Goal: Connect with others: Connect with others

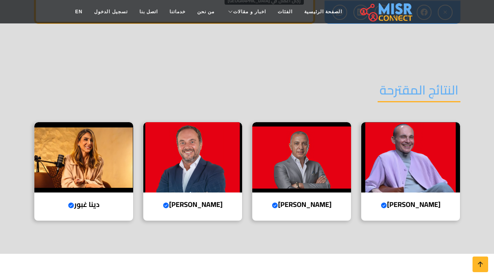
scroll to position [1221, 0]
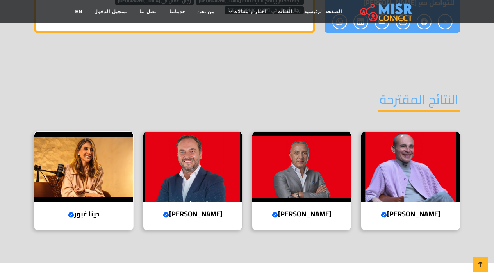
click at [98, 148] on img at bounding box center [83, 166] width 99 height 70
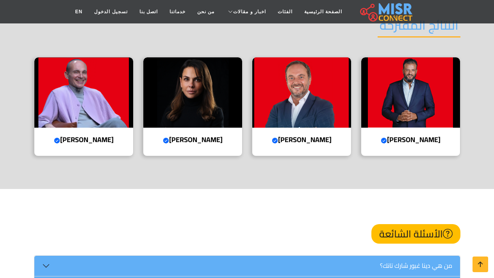
scroll to position [994, 0]
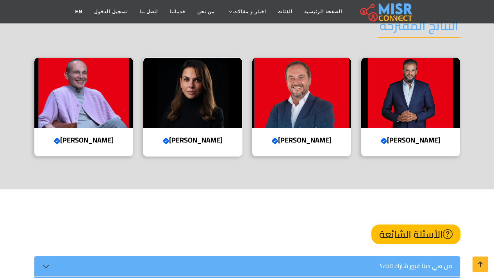
click at [153, 115] on img at bounding box center [192, 93] width 99 height 70
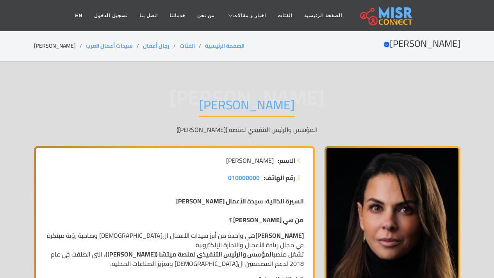
click at [14, 6] on header "الصفحة الرئيسية الفئات اخبار و مقالات أخبار الرياضة حوادث اخبار طبية مشاهير اخب…" at bounding box center [247, 15] width 494 height 31
